Goal: Information Seeking & Learning: Learn about a topic

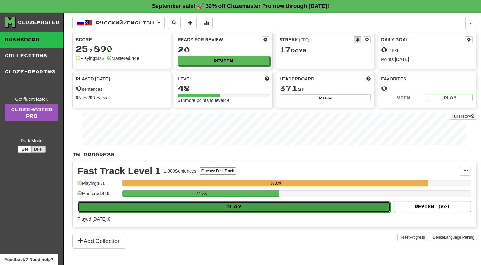
click at [235, 204] on button "Play" at bounding box center [234, 206] width 313 height 11
select select "**"
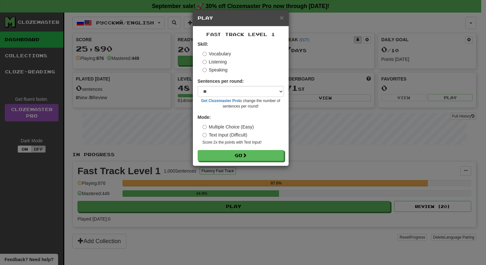
click at [227, 142] on small "Score 2x the points with Text Input !" at bounding box center [243, 142] width 81 height 5
click at [230, 151] on button "Go" at bounding box center [241, 155] width 86 height 11
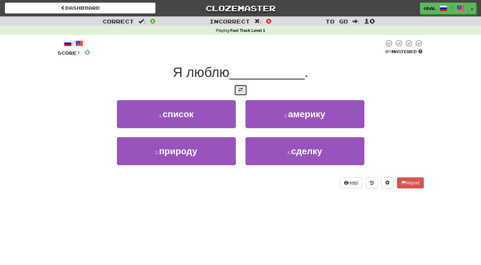
click at [239, 91] on span at bounding box center [241, 89] width 5 height 5
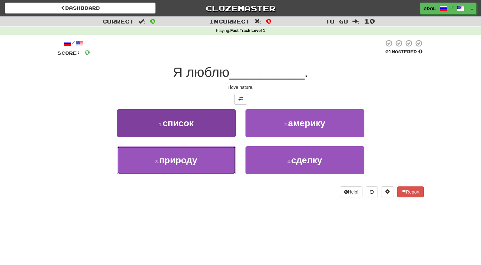
click at [207, 160] on button "3 . природу" at bounding box center [176, 160] width 119 height 28
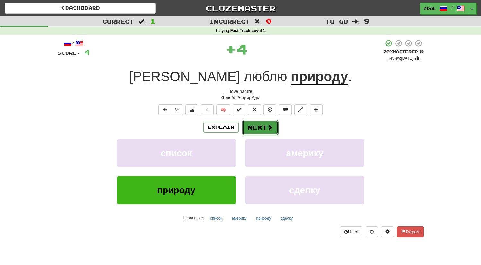
click at [252, 127] on button "Next" at bounding box center [261, 127] width 36 height 15
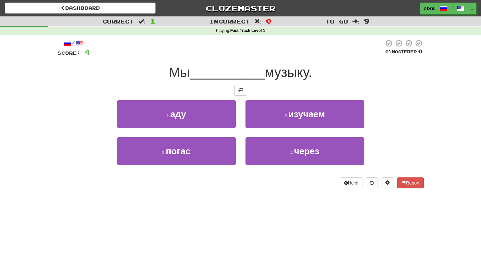
click at [240, 84] on div "/ Score: 4 0 % Mastered Мы __________ музыку. 1 . аду 2 . изучаем 3 . погас 4 .…" at bounding box center [241, 113] width 367 height 149
click at [243, 88] on button at bounding box center [240, 90] width 13 height 11
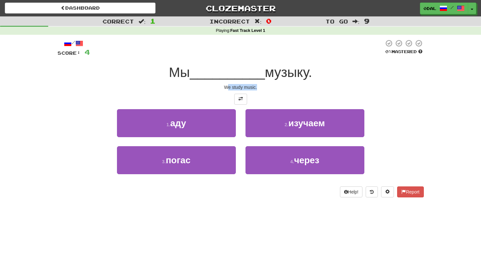
drag, startPoint x: 266, startPoint y: 86, endPoint x: 283, endPoint y: 86, distance: 17.7
click at [273, 86] on div "We study music." at bounding box center [241, 87] width 367 height 6
click at [283, 86] on div "We study music." at bounding box center [241, 87] width 367 height 6
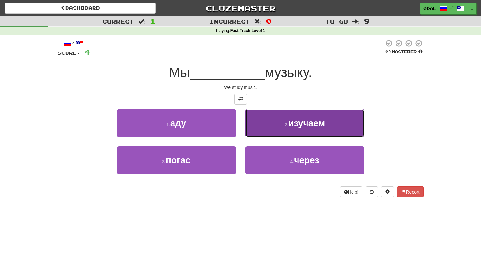
click at [278, 125] on button "2 . изучаем" at bounding box center [305, 123] width 119 height 28
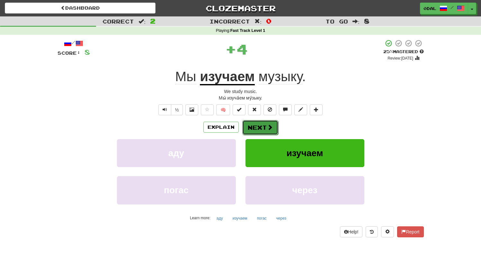
click at [260, 125] on button "Next" at bounding box center [261, 127] width 36 height 15
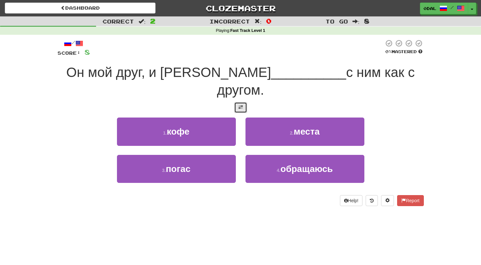
click at [239, 105] on span at bounding box center [241, 107] width 5 height 5
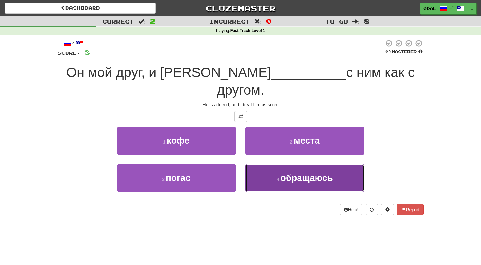
click at [291, 173] on span "обращаюсь" at bounding box center [307, 178] width 52 height 10
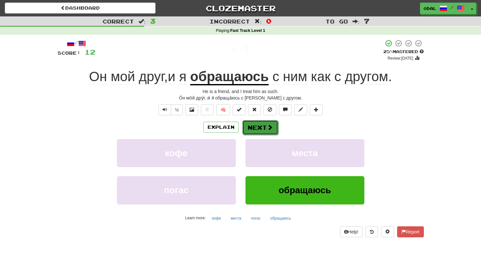
click at [252, 124] on button "Next" at bounding box center [261, 127] width 36 height 15
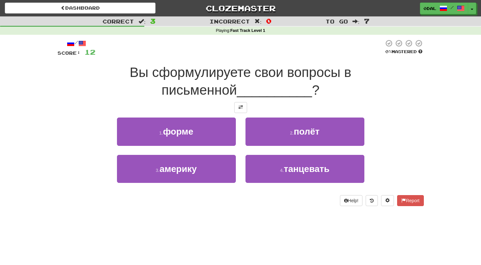
click at [234, 100] on div "/ Score: 12 0 % Mastered Вы сформулируете свои вопросы в письменной __________ …" at bounding box center [241, 122] width 367 height 166
click at [238, 112] on button at bounding box center [240, 107] width 13 height 11
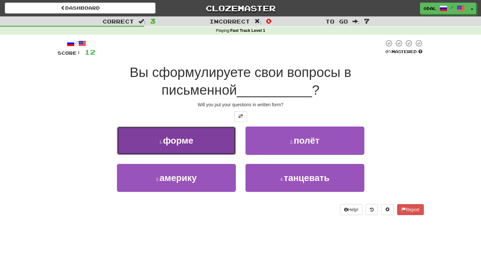
click at [208, 145] on button "1 . форме" at bounding box center [176, 140] width 119 height 28
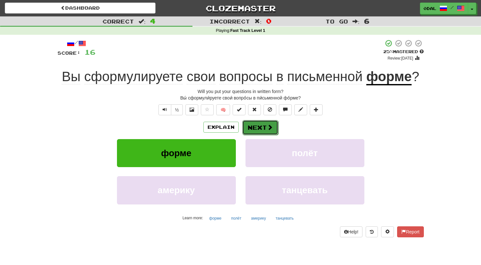
click at [253, 127] on button "Next" at bounding box center [261, 127] width 36 height 15
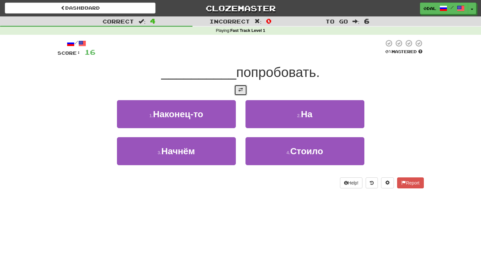
click at [243, 91] on button at bounding box center [240, 90] width 13 height 11
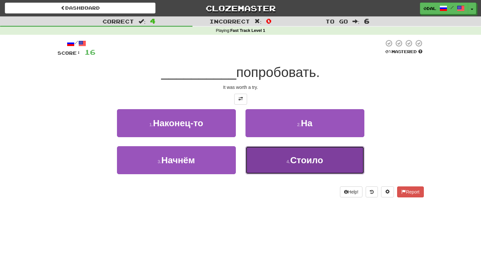
click at [294, 162] on span "Стоило" at bounding box center [306, 160] width 33 height 10
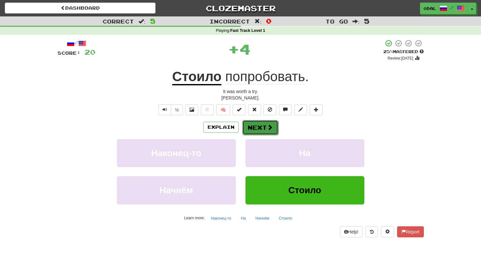
click at [256, 123] on button "Next" at bounding box center [261, 127] width 36 height 15
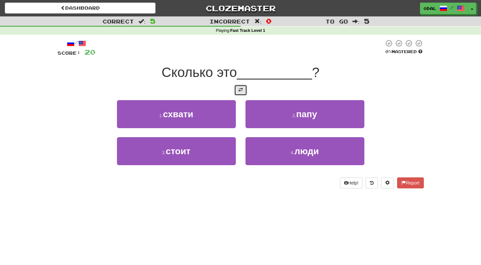
click at [234, 89] on button at bounding box center [240, 90] width 13 height 11
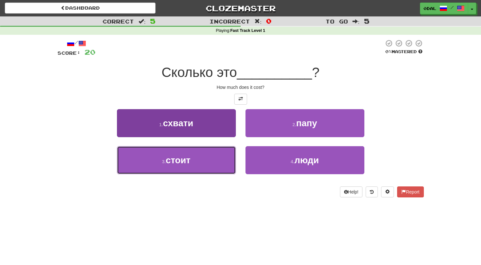
click at [200, 158] on button "3 . стоит" at bounding box center [176, 160] width 119 height 28
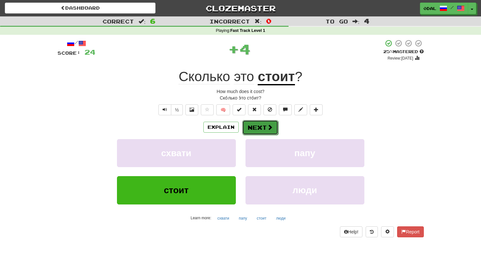
click at [256, 125] on button "Next" at bounding box center [261, 127] width 36 height 15
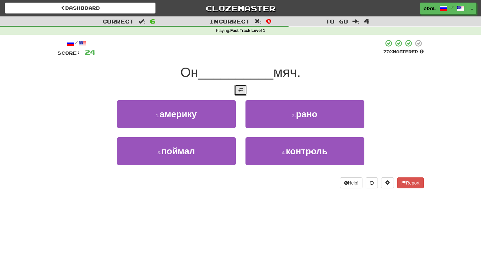
click at [240, 91] on span at bounding box center [241, 89] width 5 height 5
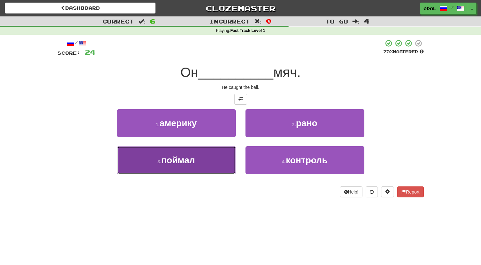
click at [214, 153] on button "3 . поймал" at bounding box center [176, 160] width 119 height 28
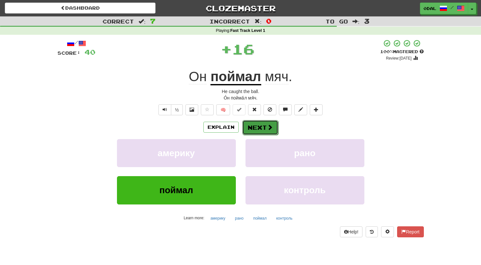
click at [261, 127] on button "Next" at bounding box center [261, 127] width 36 height 15
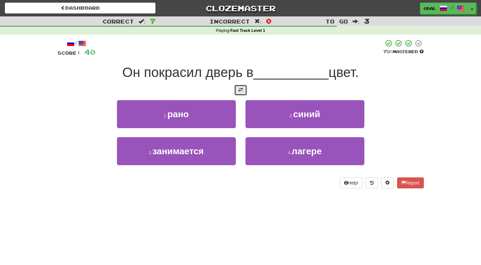
click at [241, 93] on button at bounding box center [240, 90] width 13 height 11
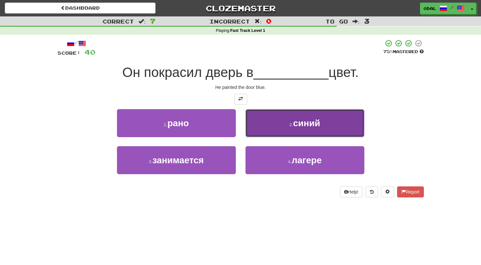
click at [290, 122] on small "2 ." at bounding box center [292, 124] width 4 height 5
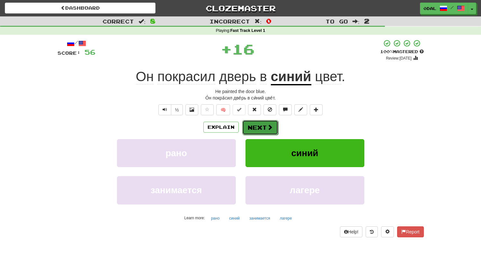
click at [259, 130] on button "Next" at bounding box center [261, 127] width 36 height 15
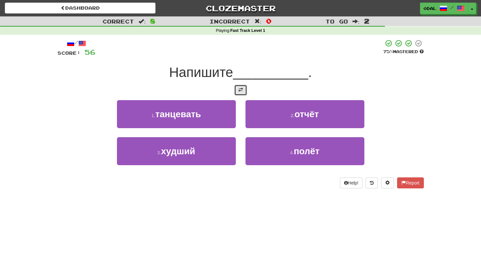
click at [238, 94] on button at bounding box center [240, 90] width 13 height 11
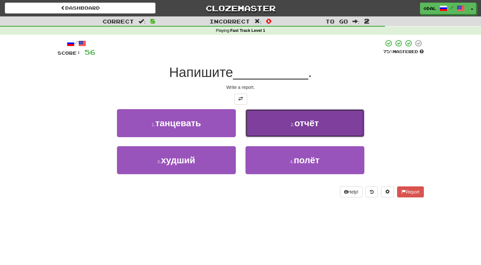
click at [286, 132] on button "2 . отчёт" at bounding box center [305, 123] width 119 height 28
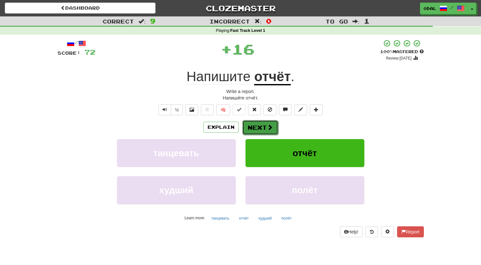
click at [261, 131] on button "Next" at bounding box center [261, 127] width 36 height 15
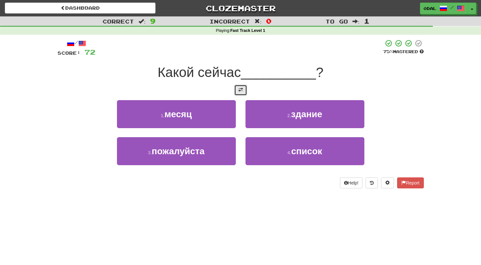
click at [236, 88] on button at bounding box center [240, 90] width 13 height 11
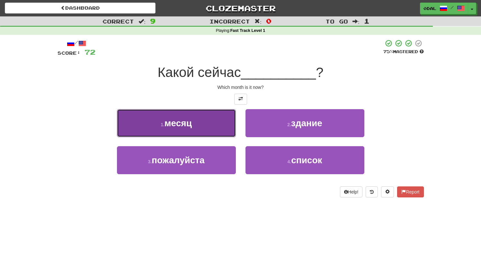
click at [216, 126] on button "1 . месяц" at bounding box center [176, 123] width 119 height 28
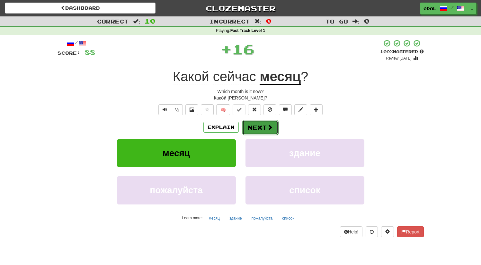
click at [251, 129] on button "Next" at bounding box center [261, 127] width 36 height 15
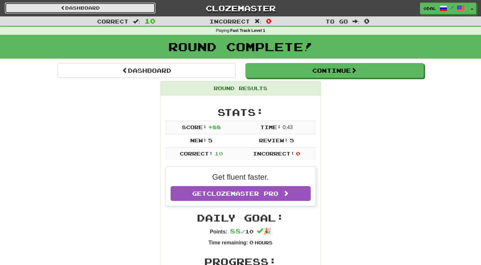
click at [90, 9] on link "Dashboard" at bounding box center [80, 8] width 151 height 11
